Goal: Transaction & Acquisition: Purchase product/service

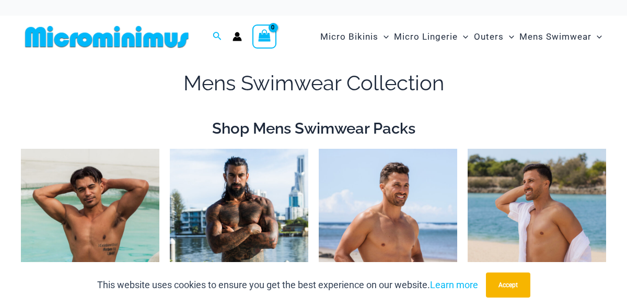
click at [586, 88] on h1 "Mens Swimwear Collection" at bounding box center [313, 82] width 585 height 29
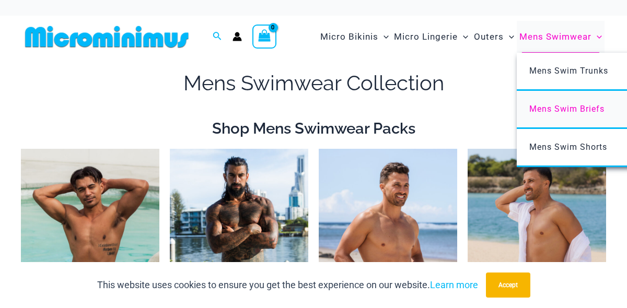
click at [576, 105] on span "Mens Swim Briefs" at bounding box center [566, 109] width 75 height 10
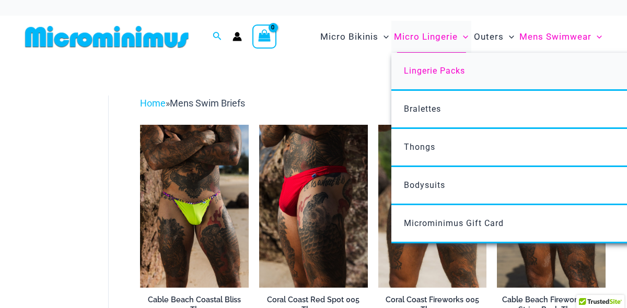
click at [454, 67] on span "Lingerie Packs" at bounding box center [434, 71] width 61 height 10
